Goal: Task Accomplishment & Management: Manage account settings

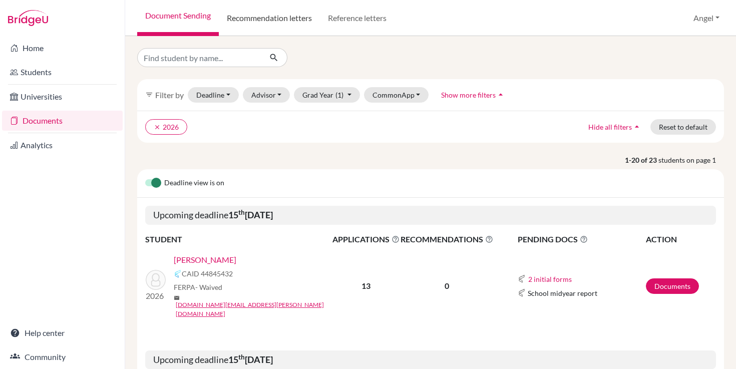
click at [290, 16] on link "Recommendation letters" at bounding box center [269, 18] width 101 height 36
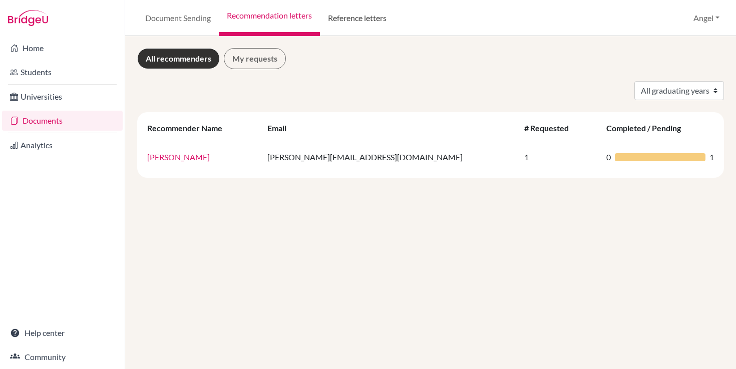
click at [345, 17] on link "Reference letters" at bounding box center [357, 18] width 75 height 36
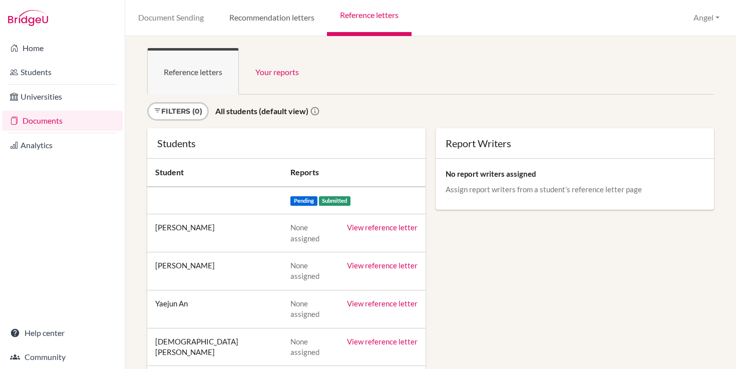
click at [277, 16] on link "Recommendation letters" at bounding box center [271, 18] width 111 height 36
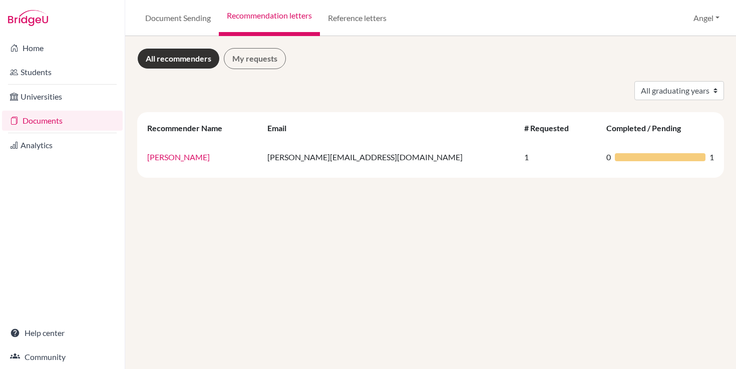
click at [158, 54] on link "All recommenders" at bounding box center [178, 58] width 83 height 21
click at [186, 18] on link "Document Sending" at bounding box center [178, 18] width 82 height 36
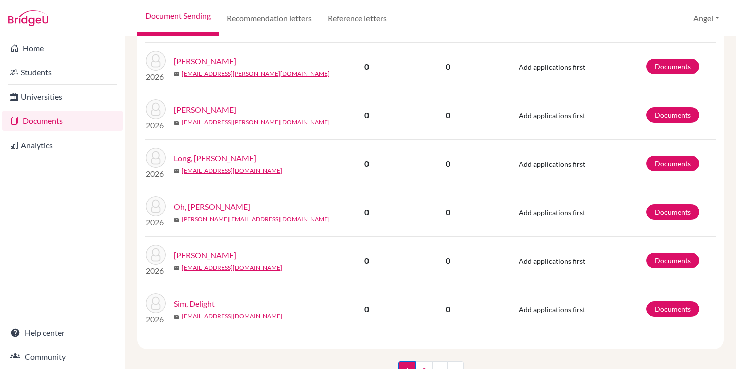
scroll to position [1349, 0]
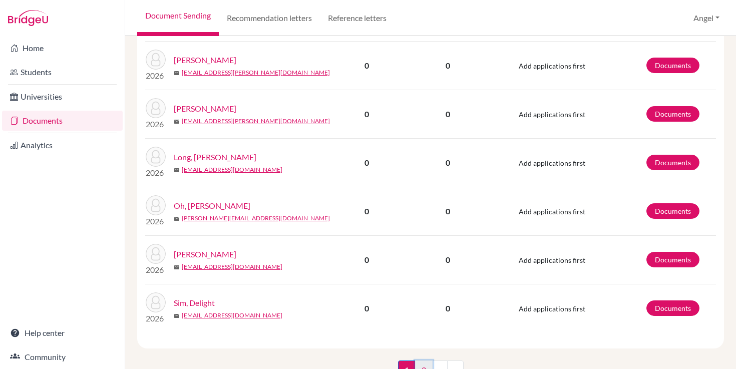
click at [424, 360] on link "2" at bounding box center [424, 369] width 18 height 19
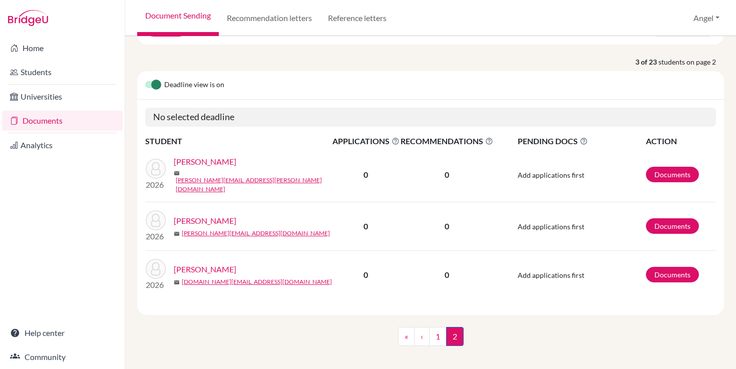
scroll to position [101, 0]
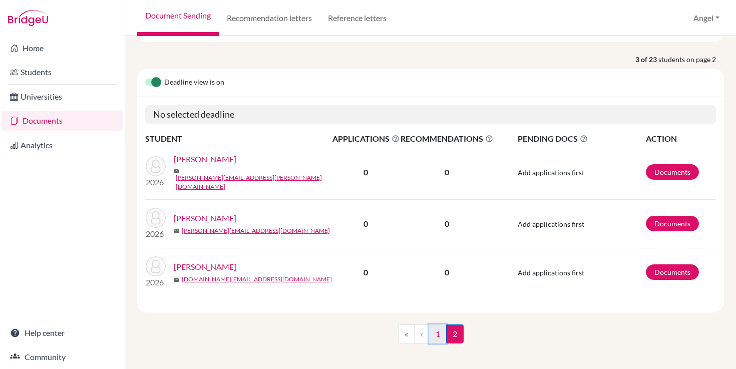
click at [439, 329] on link "1" at bounding box center [438, 333] width 18 height 19
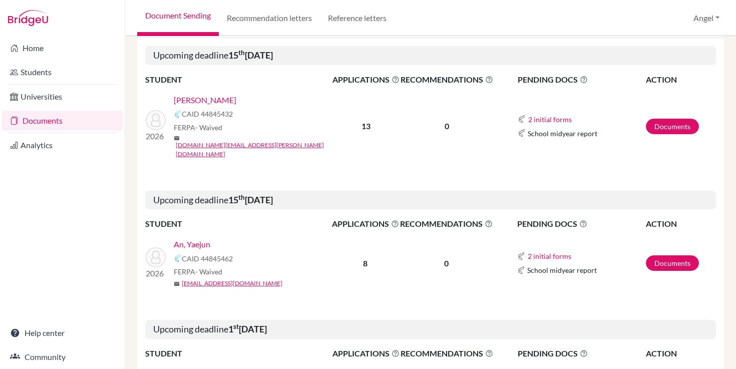
scroll to position [209, 0]
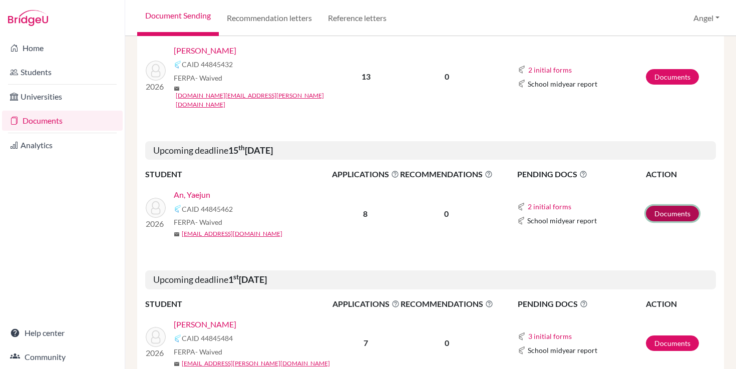
click at [666, 206] on link "Documents" at bounding box center [672, 214] width 53 height 16
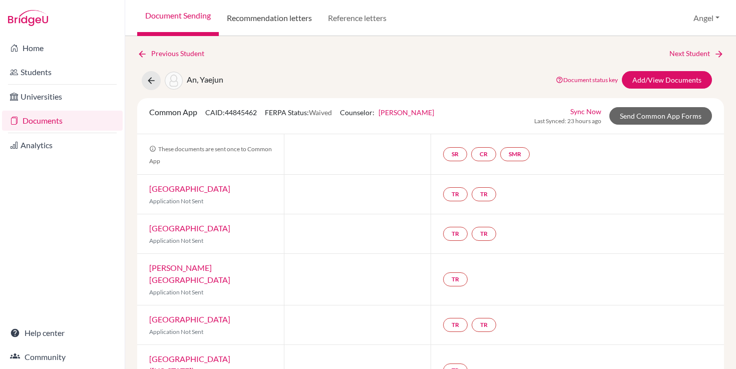
click at [263, 20] on link "Recommendation letters" at bounding box center [269, 18] width 101 height 36
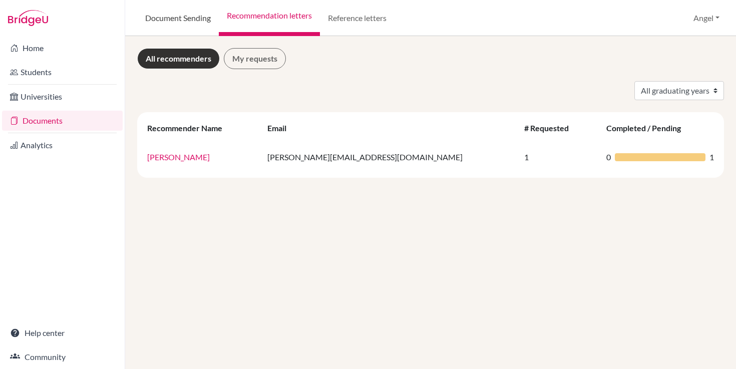
click at [170, 20] on link "Document Sending" at bounding box center [178, 18] width 82 height 36
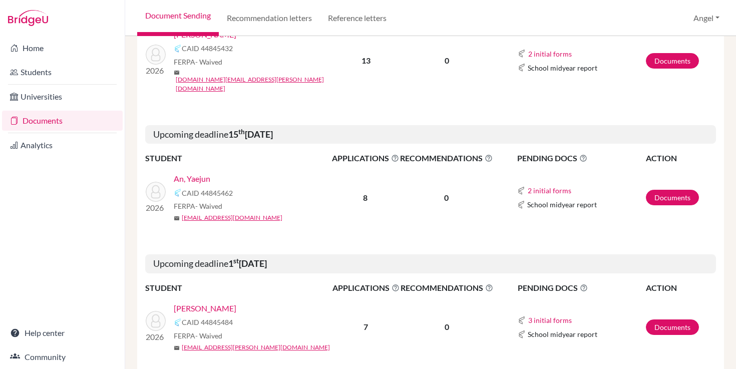
scroll to position [232, 0]
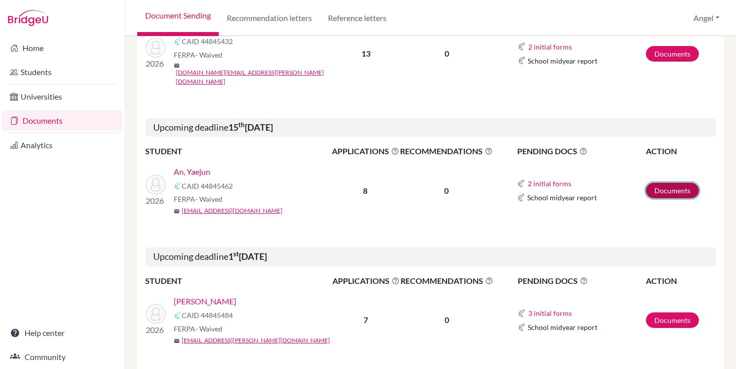
click at [672, 183] on link "Documents" at bounding box center [672, 191] width 53 height 16
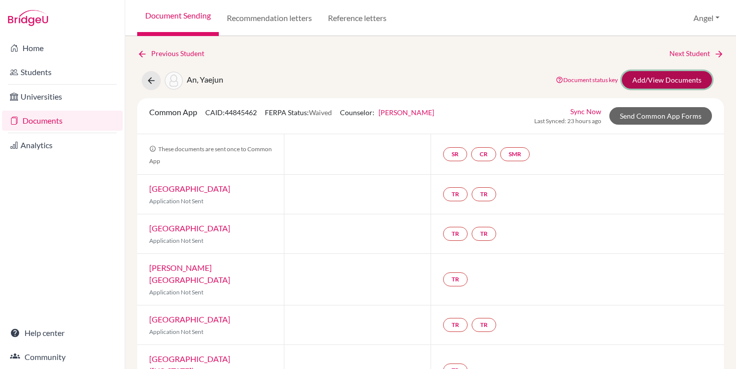
click at [642, 84] on link "Add/View Documents" at bounding box center [667, 80] width 90 height 18
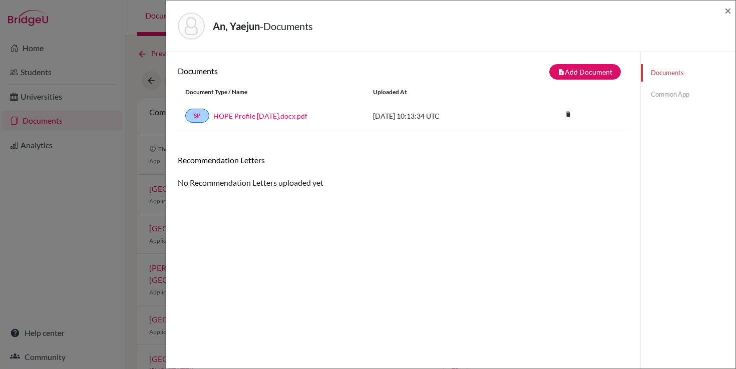
click at [657, 98] on link "Common App" at bounding box center [688, 95] width 95 height 18
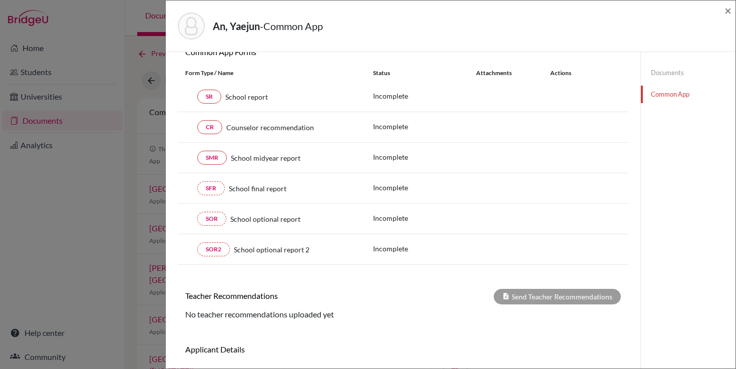
scroll to position [110, 0]
